Goal: Task Accomplishment & Management: Manage account settings

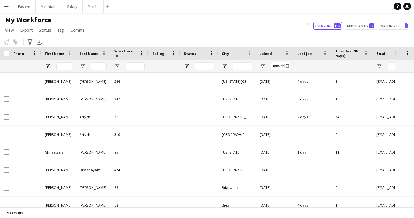
type input "**********"
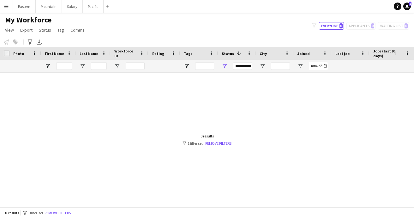
click at [7, 9] on button "Menu" at bounding box center [6, 6] width 13 height 13
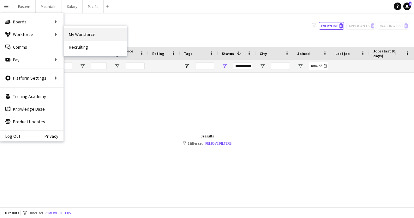
click at [76, 35] on link "My Workforce" at bounding box center [95, 34] width 63 height 13
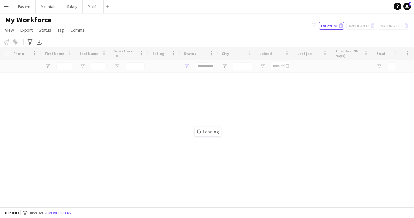
type input "**********"
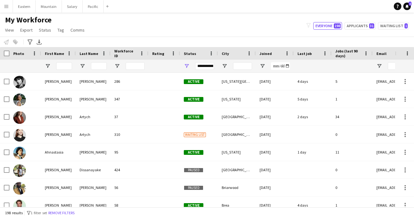
click at [197, 55] on div "Status" at bounding box center [195, 53] width 23 height 9
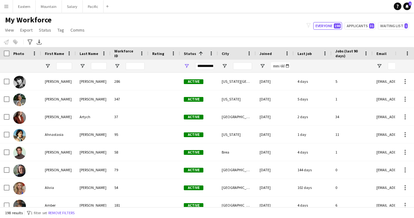
click at [198, 55] on span at bounding box center [201, 54] width 6 height 6
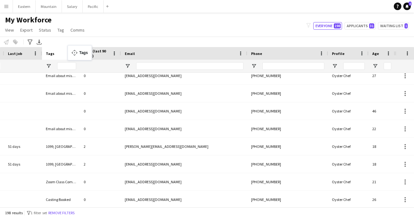
drag, startPoint x: 373, startPoint y: 55, endPoint x: 71, endPoint y: 49, distance: 301.5
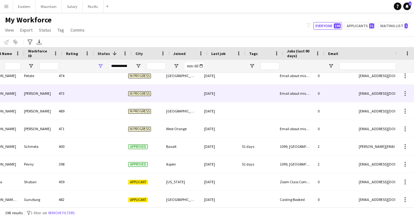
scroll to position [0, 47]
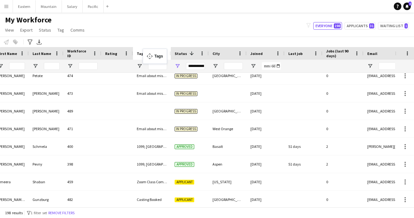
drag, startPoint x: 297, startPoint y: 51, endPoint x: 146, endPoint y: 52, distance: 150.4
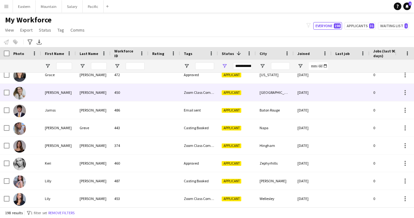
scroll to position [1093, 0]
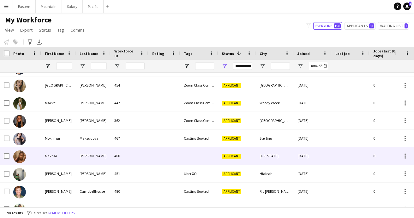
click at [200, 155] on div at bounding box center [199, 155] width 38 height 17
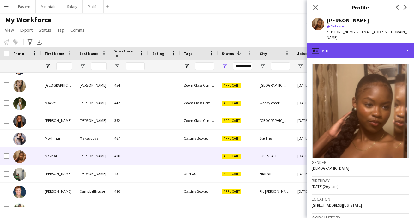
click at [324, 43] on div "profile Bio" at bounding box center [360, 50] width 107 height 15
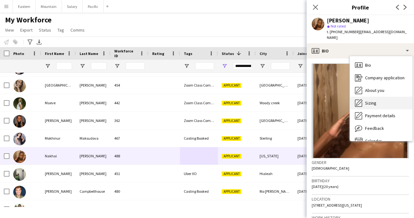
click at [371, 100] on span "Sizing" at bounding box center [370, 103] width 11 height 6
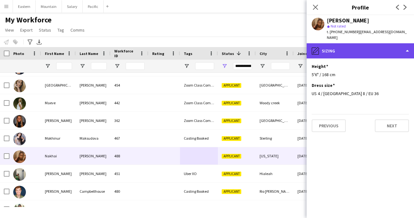
click at [353, 45] on div "pencil4 Sizing" at bounding box center [360, 50] width 107 height 15
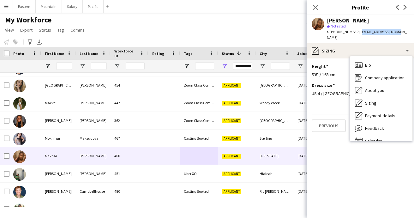
drag, startPoint x: 355, startPoint y: 33, endPoint x: 394, endPoint y: 33, distance: 38.6
click at [394, 33] on div "Nakhai Wilson star Not rated t. +13475535004 | nakhaiwg2@gmail.com" at bounding box center [360, 29] width 107 height 28
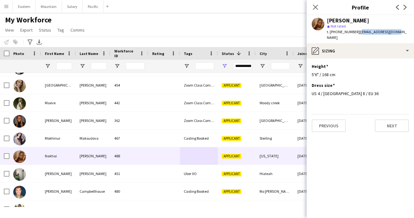
copy span "nakhaiwg2@gmail.com"
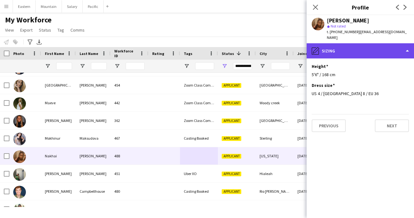
click at [337, 44] on div "pencil4 Sizing" at bounding box center [360, 50] width 107 height 15
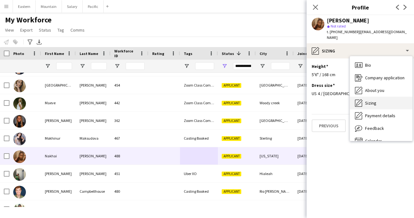
click at [375, 100] on span "Sizing" at bounding box center [370, 103] width 11 height 6
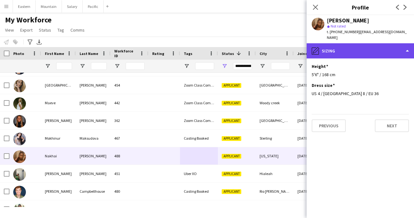
click at [344, 43] on div "pencil4 Sizing" at bounding box center [360, 50] width 107 height 15
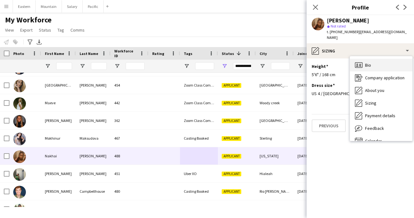
click at [369, 62] on span "Bio" at bounding box center [368, 65] width 6 height 6
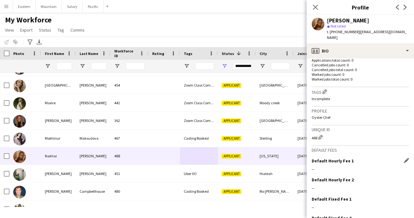
scroll to position [161, 0]
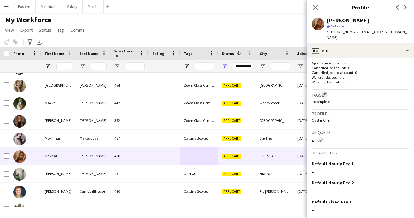
click at [326, 92] on app-icon "Edit crew company tags" at bounding box center [325, 94] width 4 height 4
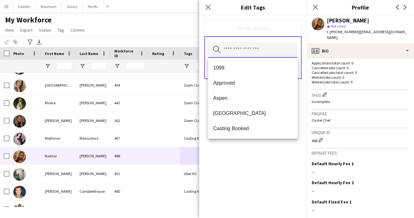
click at [233, 51] on input "text" at bounding box center [253, 50] width 90 height 16
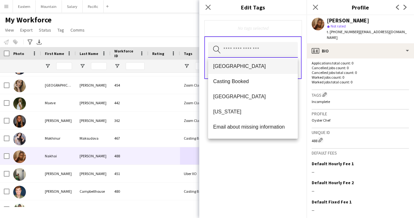
scroll to position [53, 0]
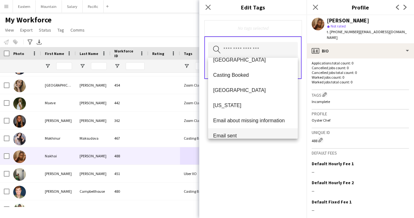
click at [236, 132] on mat-option "Email sent" at bounding box center [253, 135] width 90 height 15
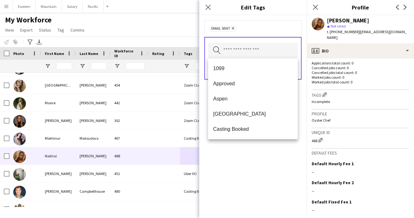
click at [249, 163] on div "Email sent Remove Search by tag name Save" at bounding box center [252, 116] width 107 height 203
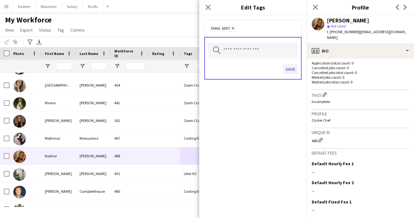
click at [292, 72] on button "Save" at bounding box center [290, 69] width 15 height 10
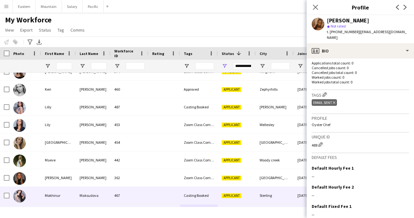
scroll to position [983, 0]
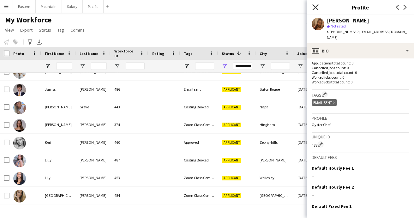
click at [317, 7] on icon "Close pop-in" at bounding box center [316, 7] width 6 height 6
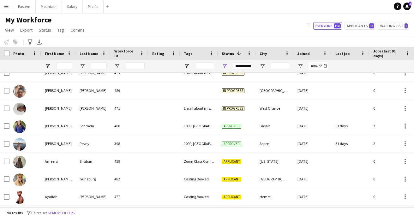
scroll to position [661, 0]
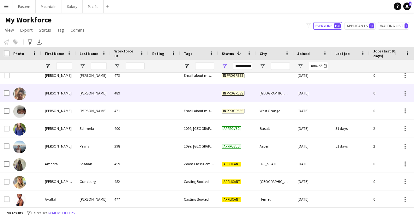
click at [198, 97] on div at bounding box center [199, 92] width 38 height 17
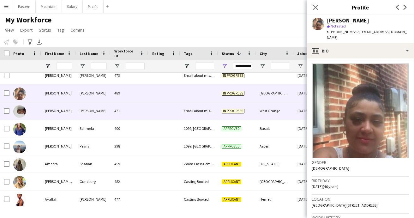
click at [205, 113] on div "Email about missing information" at bounding box center [199, 110] width 38 height 17
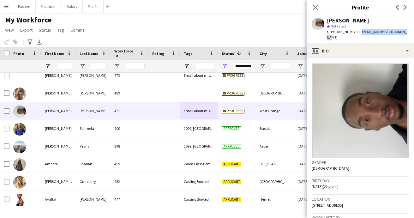
drag, startPoint x: 355, startPoint y: 33, endPoint x: 401, endPoint y: 33, distance: 45.8
click at [401, 33] on div "Tyree Polhill star Not rated t. +19732890753 | tyreepolhill24@gmail.com" at bounding box center [360, 29] width 107 height 28
copy span "tyreepolhill24@gmail.com"
click at [316, 9] on icon "Close pop-in" at bounding box center [316, 7] width 6 height 6
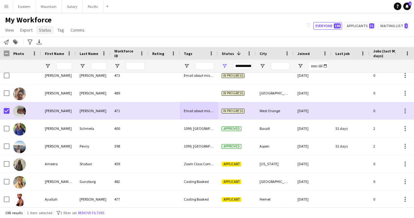
click at [43, 30] on span "Status" at bounding box center [45, 30] width 12 height 6
click at [45, 44] on span "Edit" at bounding box center [44, 44] width 7 height 6
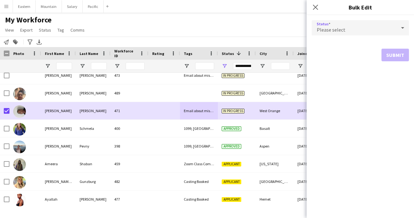
click at [338, 29] on span "Please select" at bounding box center [331, 30] width 29 height 6
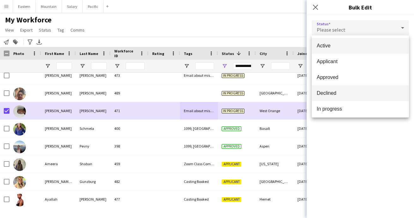
click at [328, 92] on span "Declined" at bounding box center [360, 93] width 87 height 6
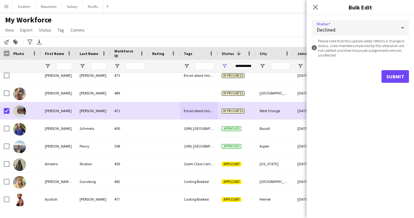
click at [390, 80] on button "Submit" at bounding box center [395, 76] width 27 height 13
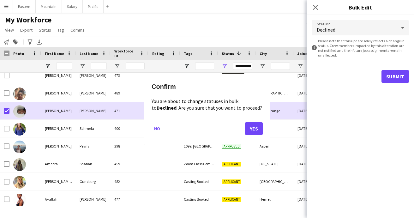
click at [254, 130] on button "Yes" at bounding box center [254, 128] width 18 height 13
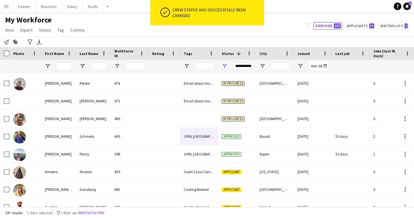
scroll to position [635, 0]
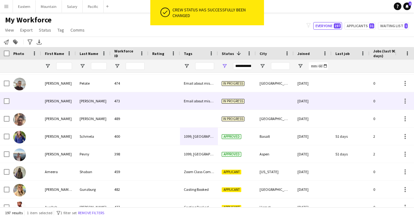
click at [167, 102] on div at bounding box center [165, 100] width 32 height 17
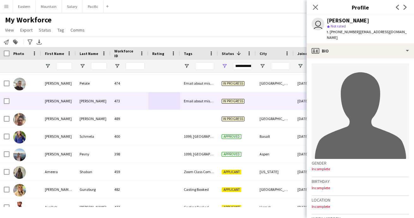
drag, startPoint x: 355, startPoint y: 32, endPoint x: 408, endPoint y: 32, distance: 53.4
click at [408, 32] on div "user Rachelle Luzinski star Not rated t. +12313923945 | rachelleluzinski@rocket…" at bounding box center [360, 29] width 107 height 28
copy span "rachelleluzinski@rocketmail.com"
click at [317, 6] on icon "Close pop-in" at bounding box center [316, 7] width 6 height 6
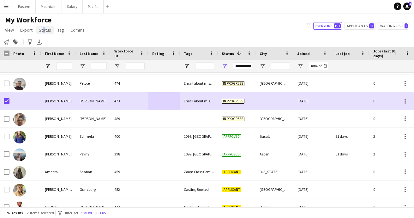
click at [42, 29] on span "Status" at bounding box center [45, 30] width 12 height 6
click at [50, 46] on link "Edit" at bounding box center [58, 43] width 44 height 13
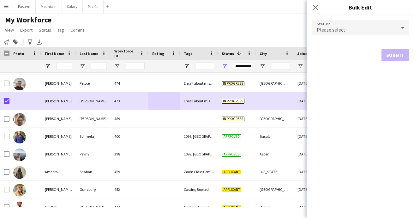
click at [331, 31] on span "Please select" at bounding box center [331, 30] width 29 height 6
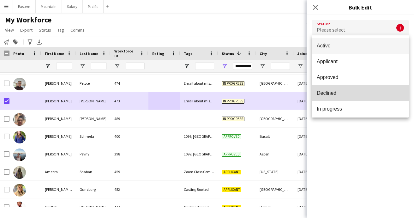
click at [332, 92] on span "Declined" at bounding box center [360, 93] width 87 height 6
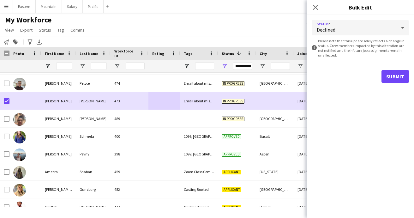
click at [391, 71] on button "Submit" at bounding box center [395, 76] width 27 height 13
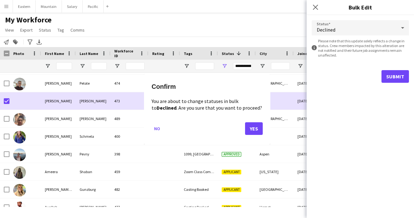
click at [261, 124] on button "Yes" at bounding box center [254, 128] width 18 height 13
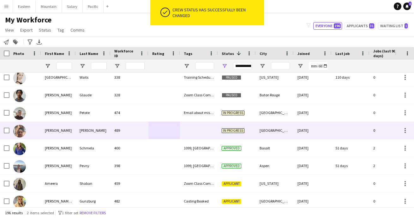
scroll to position [606, 0]
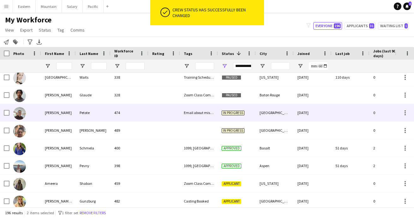
click at [160, 111] on div at bounding box center [165, 112] width 32 height 17
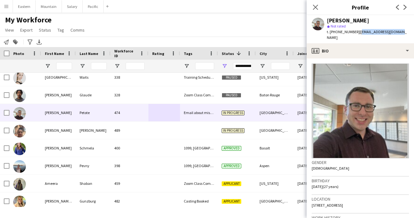
drag, startPoint x: 355, startPoint y: 33, endPoint x: 405, endPoint y: 32, distance: 49.6
copy span "jpetote2016@gmail.com"
click at [315, 9] on icon "Close pop-in" at bounding box center [316, 7] width 6 height 6
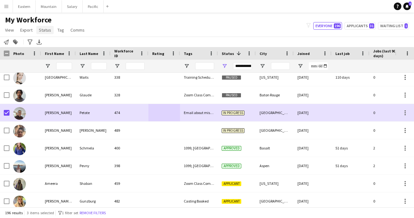
click at [46, 30] on span "Status" at bounding box center [45, 30] width 12 height 6
click at [46, 39] on link "Edit" at bounding box center [58, 43] width 44 height 13
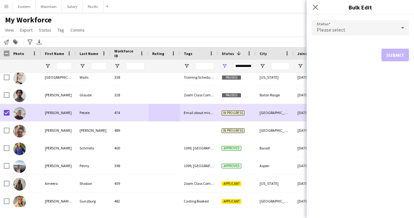
click at [331, 30] on span "Please select" at bounding box center [331, 30] width 29 height 6
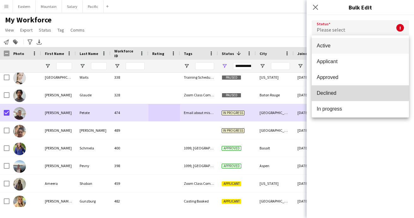
click at [336, 90] on span "Declined" at bounding box center [360, 93] width 87 height 6
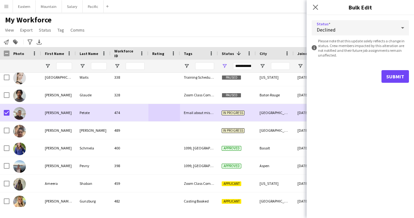
click at [396, 75] on button "Submit" at bounding box center [395, 76] width 27 height 13
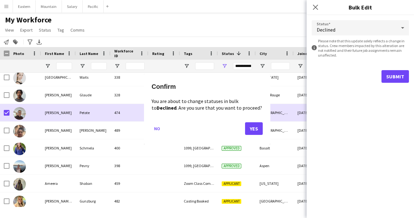
click at [253, 129] on button "Yes" at bounding box center [254, 128] width 18 height 13
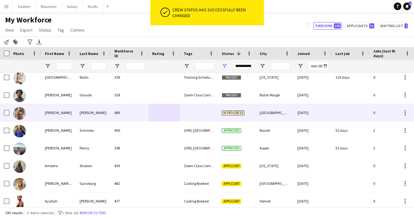
click at [185, 114] on div at bounding box center [199, 112] width 38 height 17
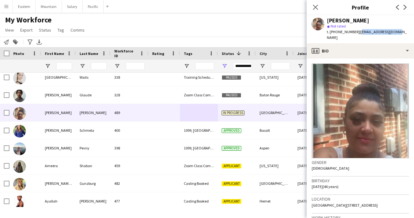
drag, startPoint x: 355, startPoint y: 32, endPoint x: 398, endPoint y: 31, distance: 42.4
click at [398, 31] on div "Tasheka Ferguson star Not rated t. +15405139154 | tasheka242@gmail.com" at bounding box center [360, 29] width 107 height 28
copy span "tasheka242@gmail.com"
click at [318, 9] on icon "Close pop-in" at bounding box center [316, 7] width 6 height 6
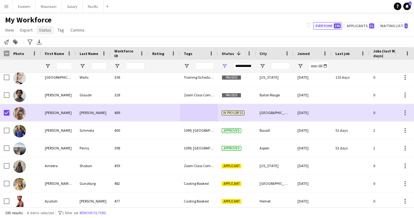
click at [42, 30] on span "Status" at bounding box center [45, 30] width 12 height 6
click at [43, 42] on span "Edit" at bounding box center [44, 44] width 7 height 6
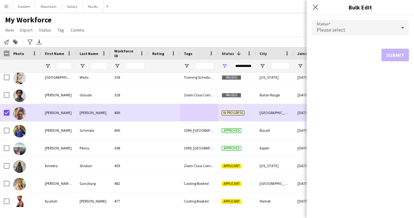
click at [338, 29] on span "Please select" at bounding box center [331, 30] width 29 height 6
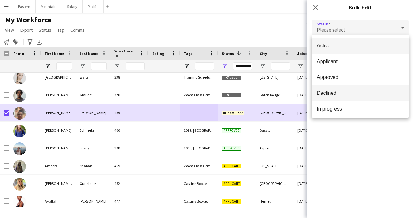
click at [338, 92] on span "Declined" at bounding box center [360, 93] width 87 height 6
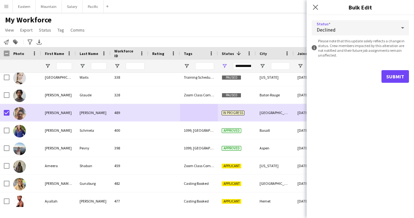
click at [390, 76] on button "Submit" at bounding box center [395, 76] width 27 height 13
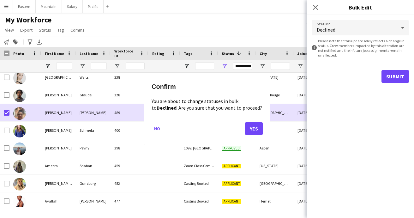
click at [258, 133] on button "Yes" at bounding box center [254, 128] width 18 height 13
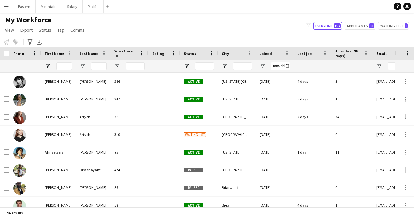
type input "**********"
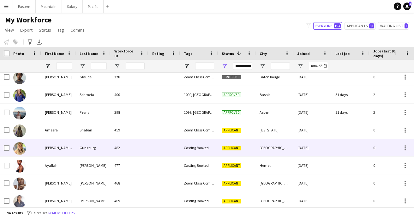
scroll to position [624, 0]
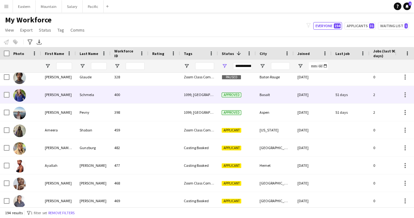
click at [189, 93] on div "1099, [GEOGRAPHIC_DATA], [DEMOGRAPHIC_DATA], [GEOGRAPHIC_DATA]" at bounding box center [199, 94] width 38 height 17
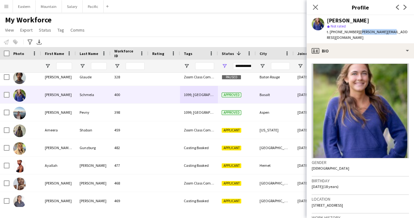
drag, startPoint x: 355, startPoint y: 32, endPoint x: 393, endPoint y: 31, distance: 37.6
click at [393, 31] on div "[PERSON_NAME] star Not rated t. [PHONE_NUMBER] | [PERSON_NAME][EMAIL_ADDRESS][D…" at bounding box center [360, 29] width 107 height 28
copy span "[PERSON_NAME][EMAIL_ADDRESS][DOMAIN_NAME]"
click at [316, 6] on icon "Close pop-in" at bounding box center [316, 7] width 6 height 6
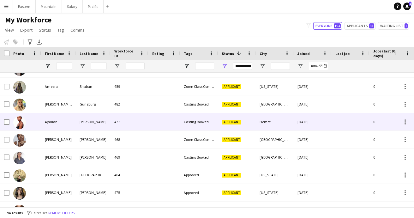
scroll to position [667, 0]
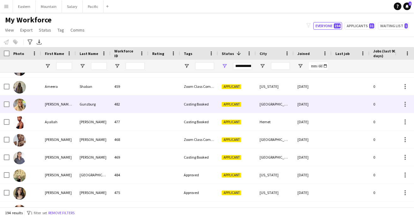
click at [155, 102] on div at bounding box center [165, 103] width 32 height 17
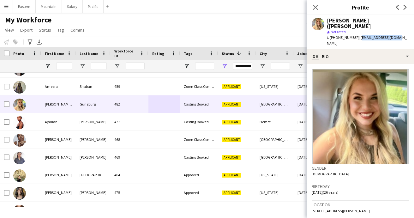
drag, startPoint x: 355, startPoint y: 33, endPoint x: 397, endPoint y: 33, distance: 41.7
click at [397, 35] on div "t. [PHONE_NUMBER] | [EMAIL_ADDRESS][DOMAIN_NAME]" at bounding box center [368, 40] width 82 height 11
copy span "[EMAIL_ADDRESS][DOMAIN_NAME]"
click at [314, 5] on icon "Close pop-in" at bounding box center [316, 7] width 6 height 6
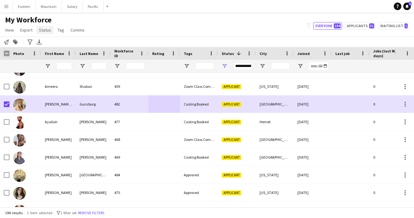
click at [48, 31] on span "Status" at bounding box center [45, 30] width 12 height 6
click at [48, 40] on link "Edit" at bounding box center [58, 43] width 44 height 13
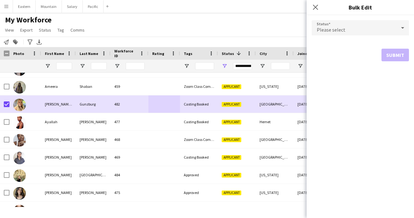
click at [333, 27] on span "Please select" at bounding box center [331, 30] width 29 height 6
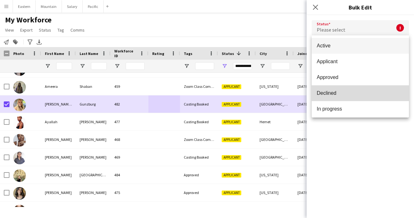
click at [329, 92] on span "Declined" at bounding box center [360, 93] width 87 height 6
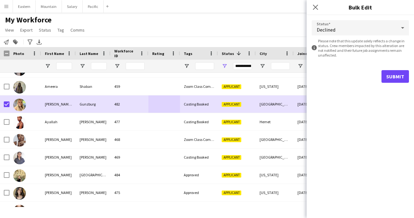
click at [390, 77] on button "Submit" at bounding box center [395, 76] width 27 height 13
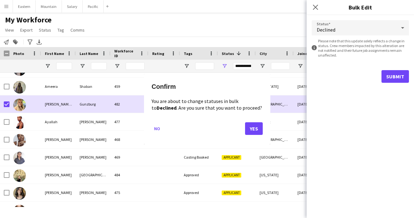
click at [256, 127] on button "Yes" at bounding box center [254, 128] width 18 height 13
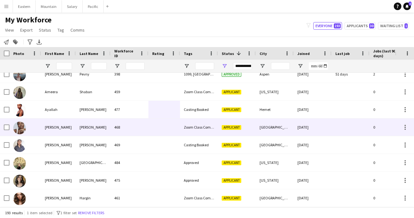
scroll to position [0, 0]
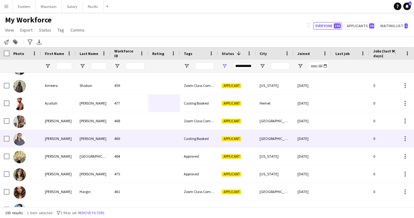
click at [114, 137] on div "469" at bounding box center [130, 138] width 38 height 17
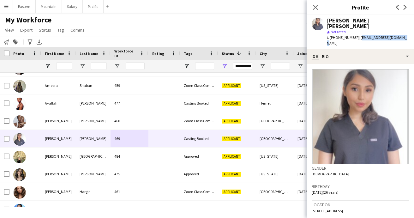
drag, startPoint x: 355, startPoint y: 31, endPoint x: 398, endPoint y: 31, distance: 42.0
click at [398, 31] on div "[PERSON_NAME] [PERSON_NAME] Not rated t. [PHONE_NUMBER] | [EMAIL_ADDRESS][DOMAI…" at bounding box center [360, 32] width 107 height 34
copy span "[EMAIL_ADDRESS][DOMAIN_NAME]"
click at [320, 8] on app-icon "Close pop-in" at bounding box center [315, 7] width 9 height 9
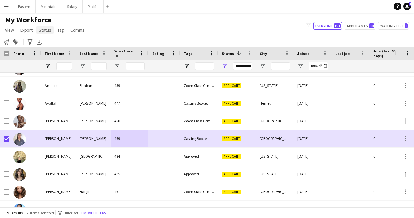
click at [46, 29] on span "Status" at bounding box center [45, 30] width 12 height 6
click at [46, 42] on span "Edit" at bounding box center [44, 44] width 7 height 6
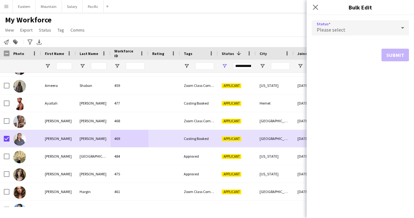
click at [342, 27] on span "Please select" at bounding box center [331, 30] width 29 height 6
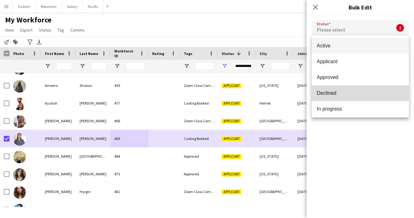
click at [335, 90] on span "Declined" at bounding box center [360, 93] width 87 height 6
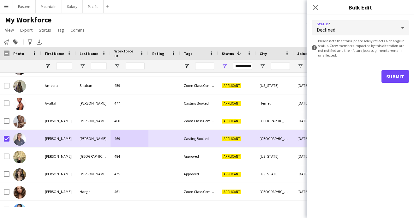
click at [395, 80] on button "Submit" at bounding box center [395, 76] width 27 height 13
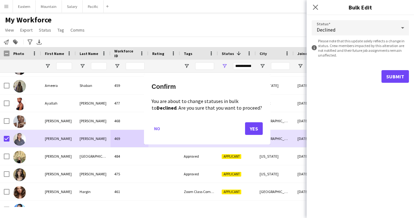
click at [259, 129] on button "Yes" at bounding box center [254, 128] width 18 height 13
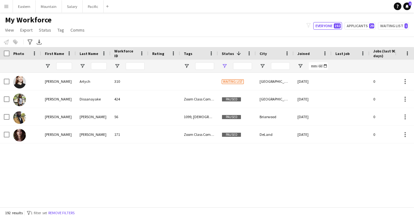
type input "**********"
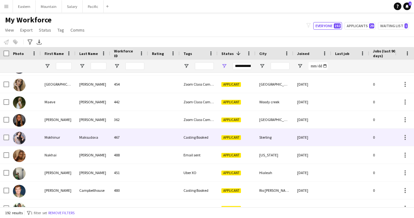
click at [188, 137] on div "Casting Booked" at bounding box center [199, 137] width 38 height 17
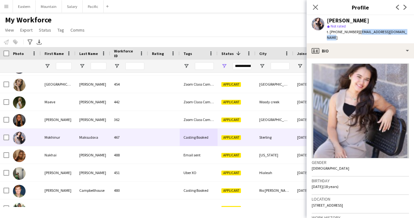
drag, startPoint x: 355, startPoint y: 33, endPoint x: 408, endPoint y: 32, distance: 53.1
click at [408, 32] on div "Mokhinur Maksudova star Not rated t. +15719190575 | mokhinurmaks0522@gmail.com" at bounding box center [360, 29] width 107 height 28
copy span "mokhinurmaks0522@gmail.com"
click at [314, 5] on icon "Close pop-in" at bounding box center [316, 7] width 6 height 6
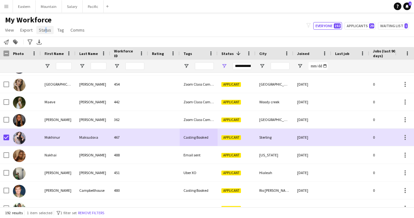
click at [43, 30] on span "Status" at bounding box center [45, 30] width 12 height 6
click at [45, 44] on span "Edit" at bounding box center [44, 44] width 7 height 6
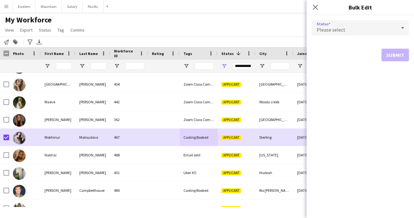
click at [347, 28] on div "Please select" at bounding box center [354, 27] width 85 height 15
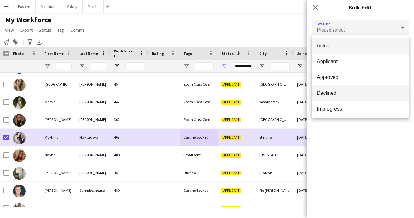
click at [337, 91] on span "Declined" at bounding box center [360, 93] width 87 height 6
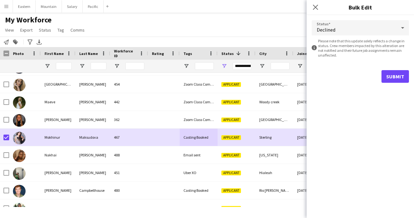
click at [393, 76] on button "Submit" at bounding box center [395, 76] width 27 height 13
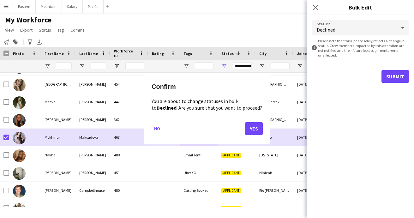
click at [259, 128] on button "Yes" at bounding box center [254, 128] width 18 height 13
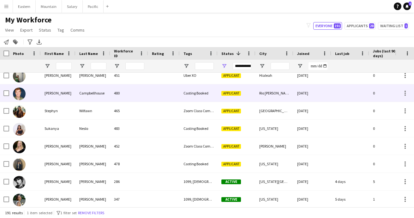
scroll to position [1069, 0]
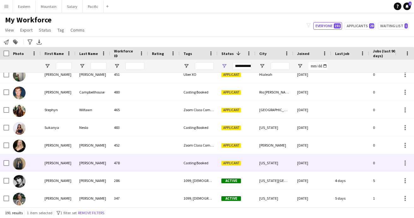
click at [167, 161] on div at bounding box center [164, 162] width 32 height 17
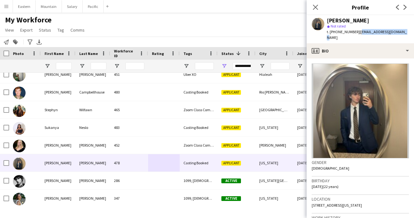
drag, startPoint x: 355, startPoint y: 31, endPoint x: 399, endPoint y: 30, distance: 43.6
click at [399, 30] on div "victor Vandenbroek star Not rated t. +19415869166 | victorvdbroek@gmail.com" at bounding box center [360, 29] width 107 height 28
copy span "victorvdbroek@gmail.com"
click at [316, 7] on icon "Close pop-in" at bounding box center [316, 7] width 6 height 6
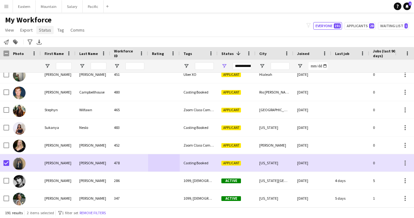
click at [42, 30] on span "Status" at bounding box center [45, 30] width 12 height 6
click at [43, 39] on link "Edit" at bounding box center [58, 43] width 44 height 13
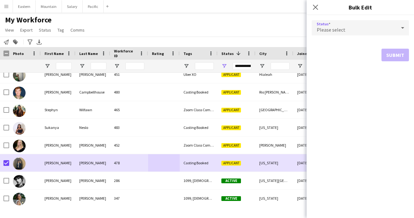
click at [326, 32] on span "Please select" at bounding box center [331, 30] width 29 height 6
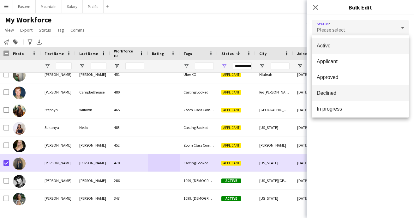
click at [334, 90] on mat-option "Declined" at bounding box center [360, 93] width 97 height 16
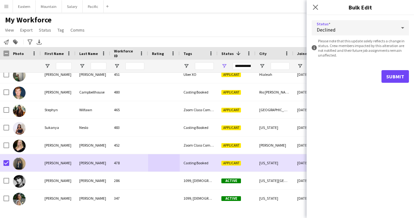
click at [356, 126] on div "Status Declined information-circle Please note that this update solely reflects…" at bounding box center [360, 116] width 107 height 203
click at [397, 76] on button "Submit" at bounding box center [395, 76] width 27 height 13
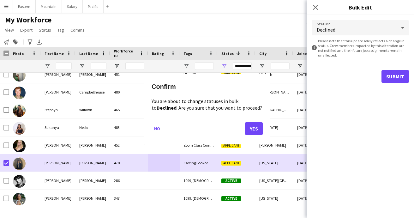
click at [257, 128] on button "Yes" at bounding box center [254, 128] width 18 height 13
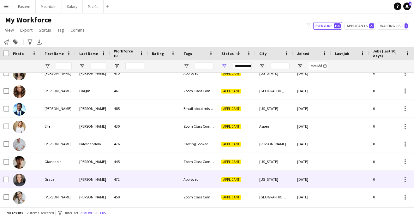
scroll to position [750, 0]
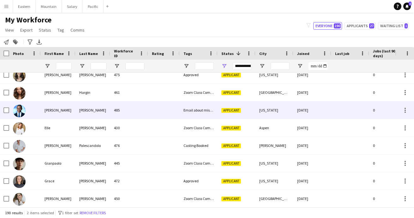
click at [88, 112] on div "[PERSON_NAME]" at bounding box center [93, 109] width 35 height 17
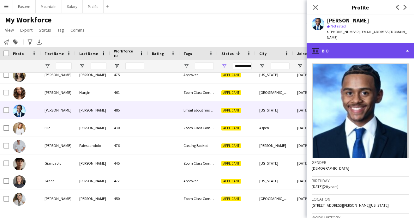
click at [336, 43] on div "profile Bio" at bounding box center [360, 50] width 107 height 15
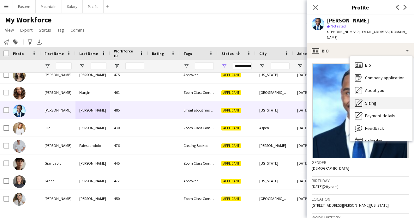
click at [370, 97] on div "Sizing Sizing" at bounding box center [381, 103] width 63 height 13
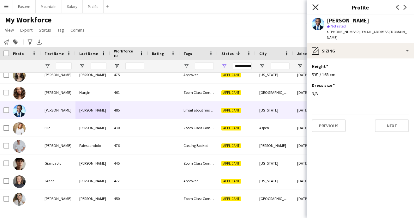
click at [316, 6] on icon "Close pop-in" at bounding box center [316, 7] width 6 height 6
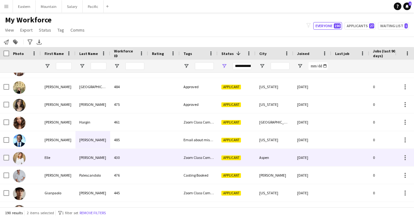
scroll to position [694, 0]
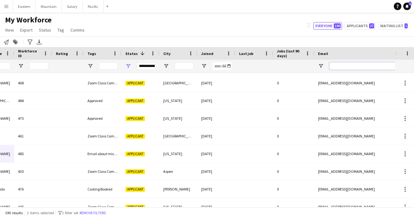
click at [343, 64] on input "Email Filter Input" at bounding box center [383, 66] width 107 height 8
paste input "**********"
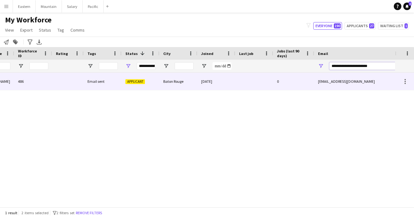
type input "**********"
click at [97, 81] on div "Email sent" at bounding box center [103, 81] width 38 height 17
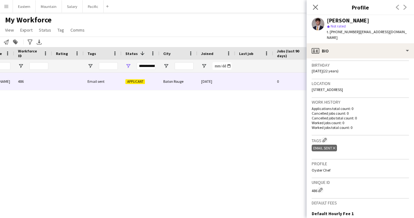
click at [334, 146] on icon "Delete tag" at bounding box center [334, 148] width 3 height 4
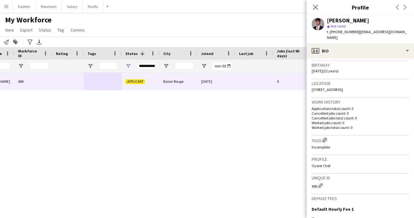
click at [326, 138] on app-icon "Edit crew company tags" at bounding box center [325, 140] width 4 height 4
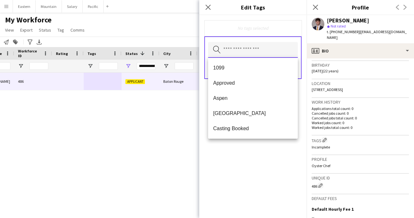
click at [234, 47] on input "text" at bounding box center [253, 50] width 90 height 16
click at [236, 131] on span "Casting Booked" at bounding box center [253, 128] width 80 height 6
click at [255, 152] on div "Casting Booked Remove Search by tag name Save" at bounding box center [252, 116] width 107 height 203
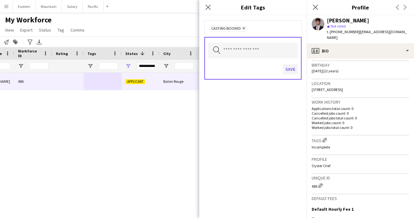
click at [292, 69] on button "Save" at bounding box center [290, 69] width 15 height 10
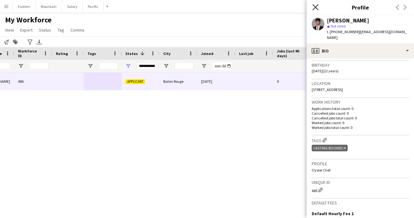
click at [317, 9] on icon at bounding box center [316, 7] width 6 height 6
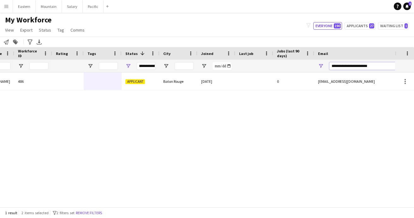
drag, startPoint x: 385, startPoint y: 67, endPoint x: 300, endPoint y: 65, distance: 85.7
click at [300, 65] on div "**********" at bounding box center [246, 66] width 685 height 13
